Goal: Navigation & Orientation: Find specific page/section

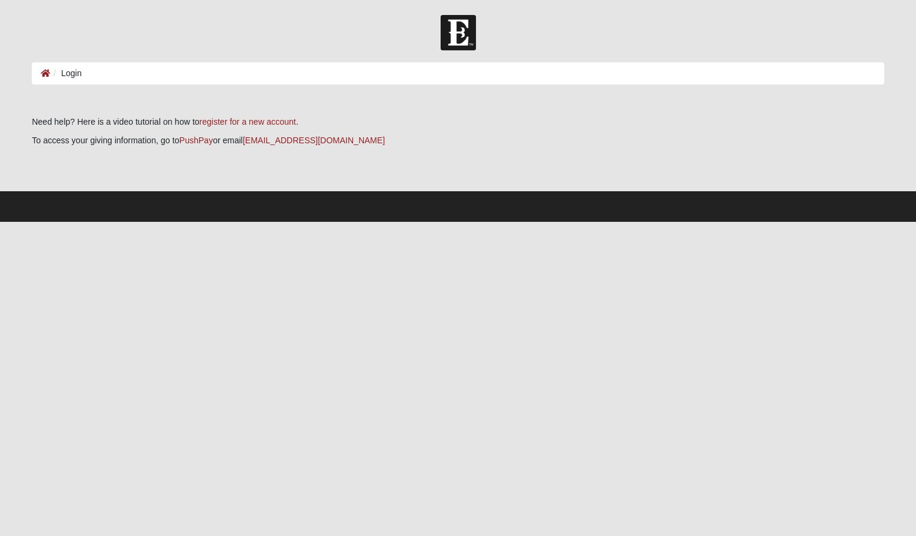
click at [68, 74] on li "Login" at bounding box center [65, 73] width 31 height 13
click at [45, 74] on icon at bounding box center [46, 73] width 10 height 8
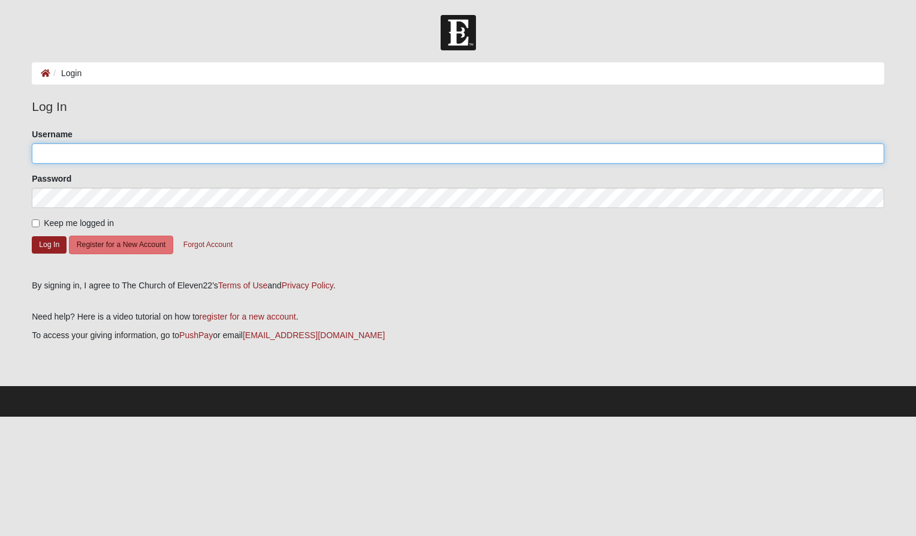
type input "[EMAIL_ADDRESS][DOMAIN_NAME]"
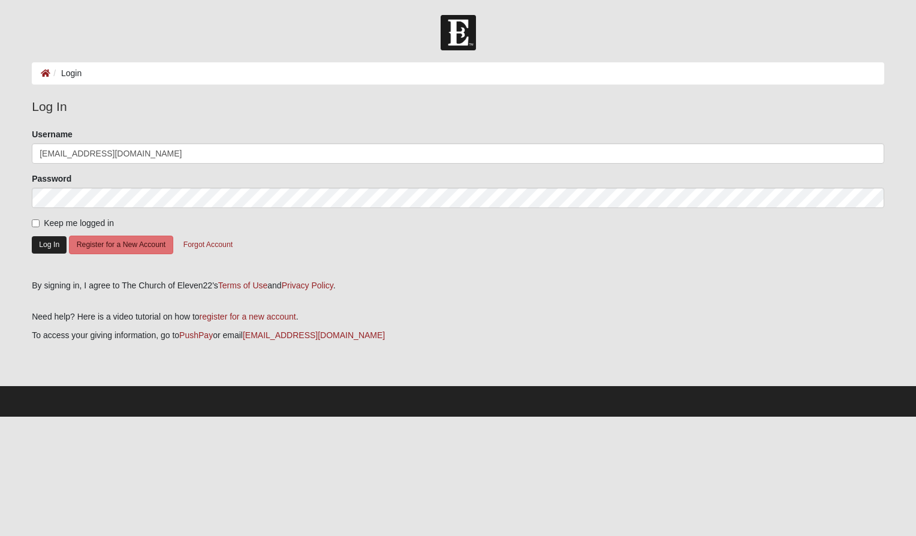
click at [50, 249] on button "Log In" at bounding box center [49, 244] width 35 height 17
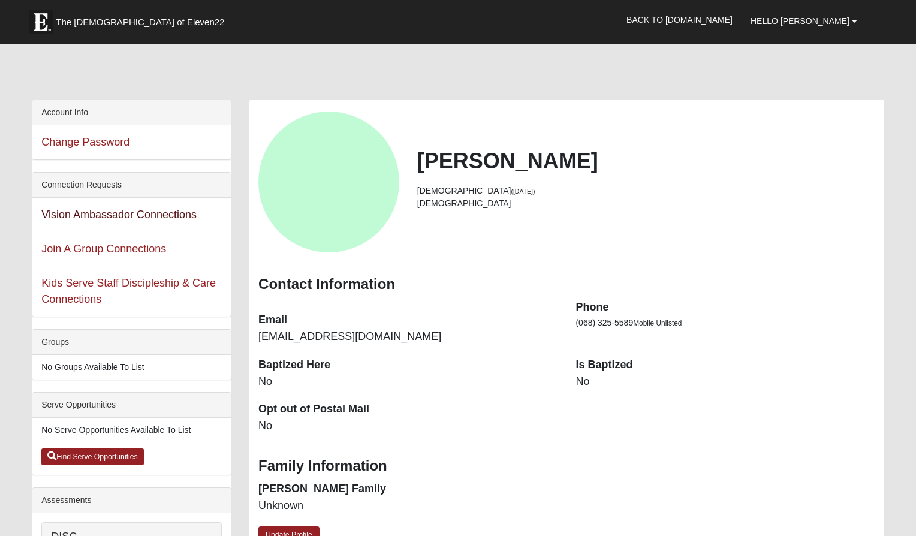
scroll to position [0, 1]
click at [131, 215] on link "Vision Ambassador Connections" at bounding box center [118, 215] width 155 height 12
